Goal: Task Accomplishment & Management: Manage account settings

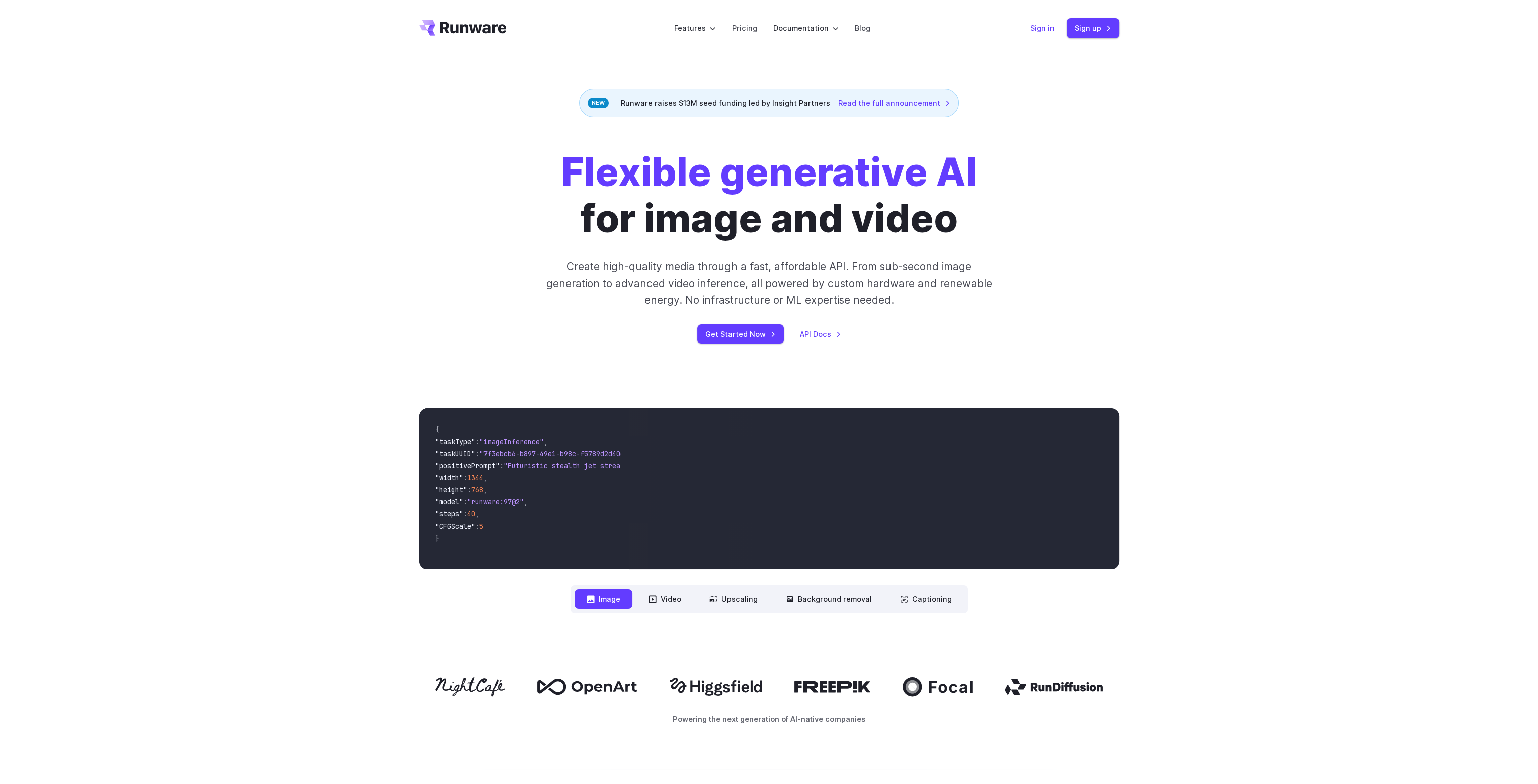
click at [1040, 34] on link "Sign in" at bounding box center [1043, 28] width 24 height 12
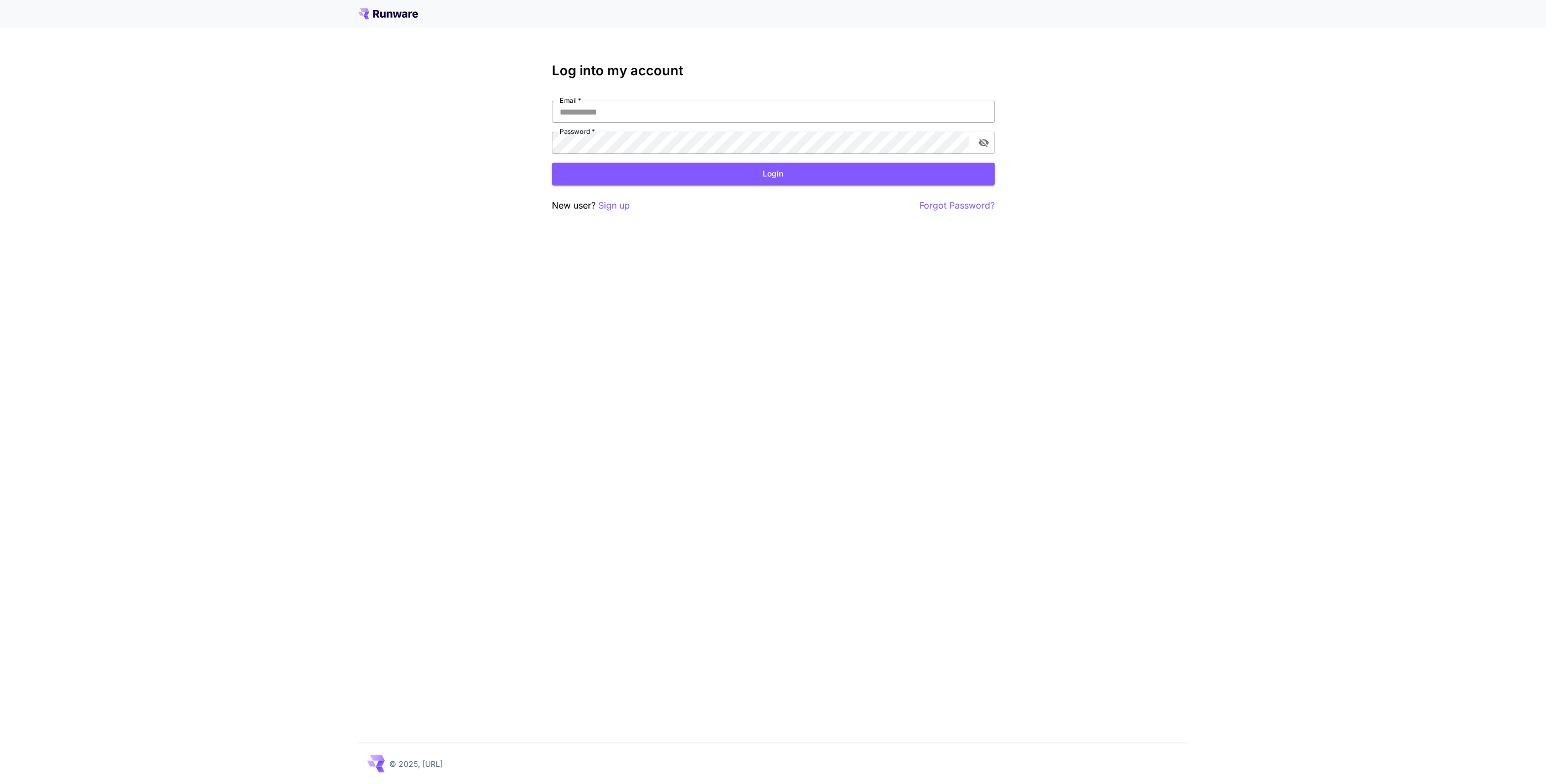
click at [635, 112] on input "Email   *" at bounding box center [773, 112] width 443 height 22
type input "**********"
click button "Login" at bounding box center [773, 174] width 443 height 23
